Goal: Information Seeking & Learning: Learn about a topic

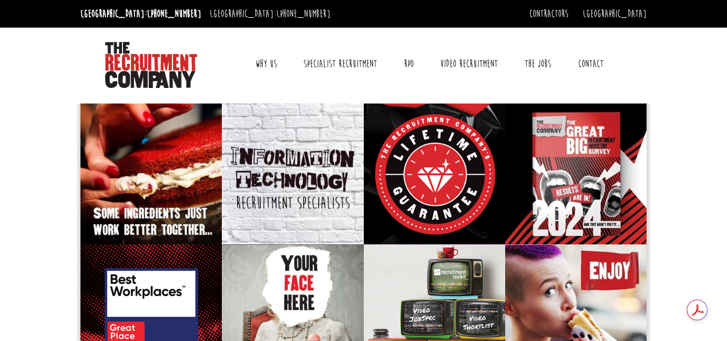
scroll to position [11, 0]
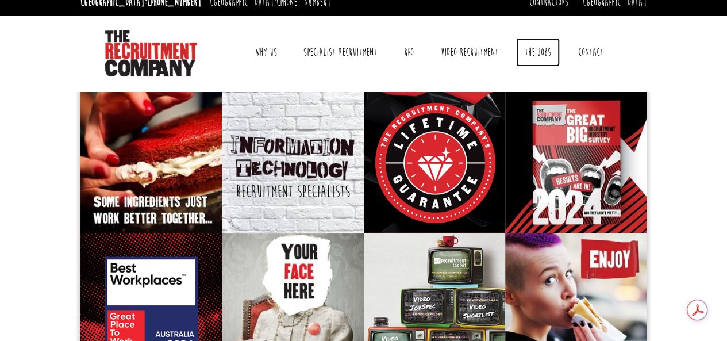
click at [532, 53] on link "The Jobs" at bounding box center [538, 52] width 44 height 29
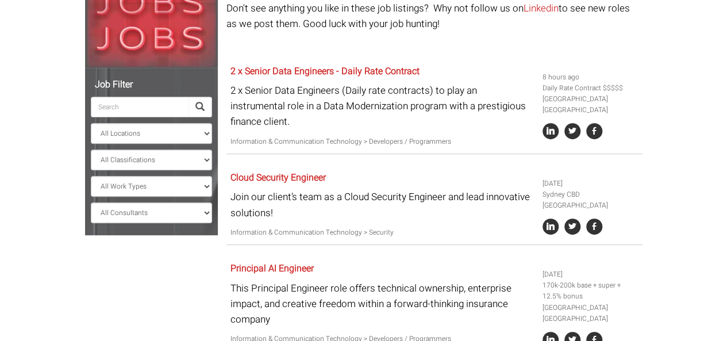
scroll to position [188, 0]
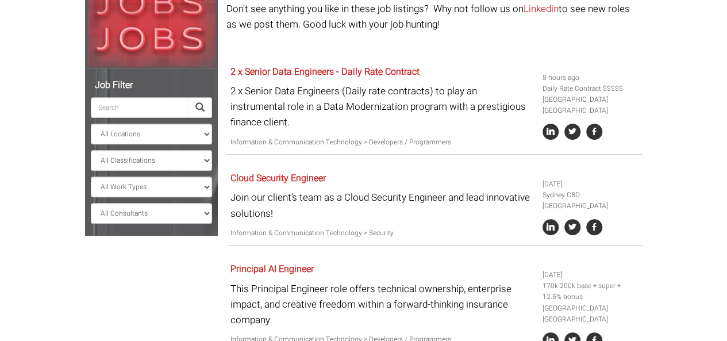
click at [181, 109] on input "search" at bounding box center [140, 107] width 98 height 21
click at [178, 135] on select "All Locations Sydney Melbourne Ireland Sydney CBD Parramatta Circular Quay Nort…" at bounding box center [151, 134] width 121 height 21
select select "[GEOGRAPHIC_DATA]"
click at [91, 124] on select "All Locations Sydney Melbourne Ireland Sydney CBD Parramatta Circular Quay Nort…" at bounding box center [151, 134] width 121 height 21
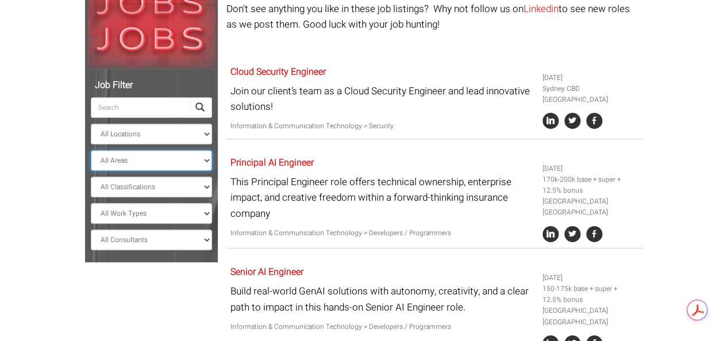
click at [151, 164] on select "All Areas New South Wales" at bounding box center [151, 160] width 121 height 21
select select "New South Wales"
click at [91, 150] on select "All Areas New South Wales" at bounding box center [151, 160] width 121 height 21
click at [138, 190] on select "All Classifications Banking & Financial Services Information & Communication Te…" at bounding box center [151, 186] width 121 height 21
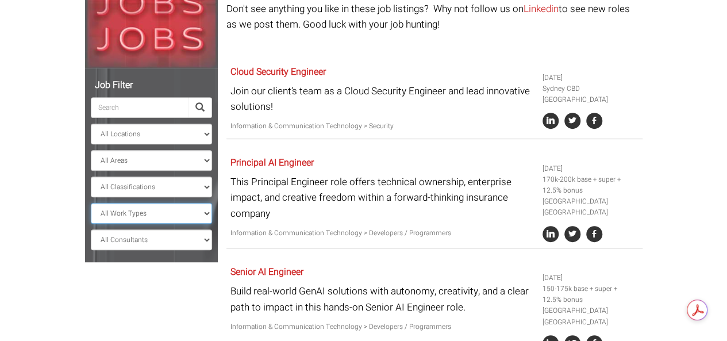
click at [126, 206] on select "All Work Types Full Time Part Time Casual Contract / Temp" at bounding box center [151, 213] width 121 height 21
select select "Full Time"
click at [91, 203] on select "All Work Types Full Time Part Time Casual Contract / Temp" at bounding box center [151, 213] width 121 height 21
click at [114, 240] on select "All Consultants Adam - Infrastructure, Cloud & DevOps, Contract Amanda - Infras…" at bounding box center [151, 239] width 121 height 21
